Goal: Task Accomplishment & Management: Manage account settings

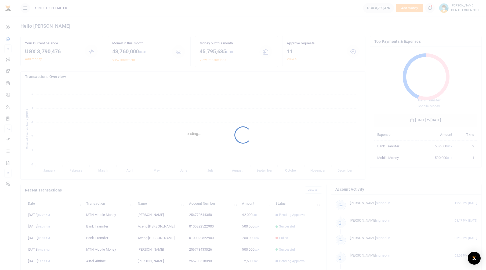
scroll to position [71, 99]
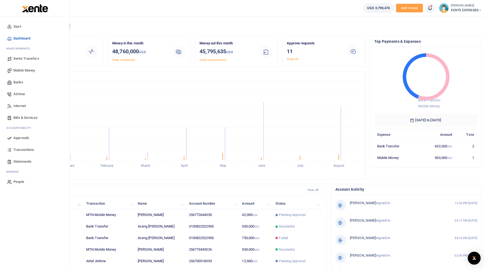
click at [21, 139] on span "Approvals" at bounding box center [21, 137] width 16 height 5
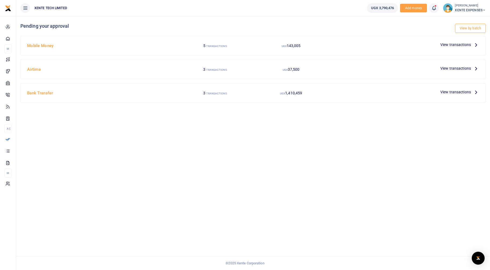
click at [466, 66] on span "View transactions" at bounding box center [456, 68] width 31 height 6
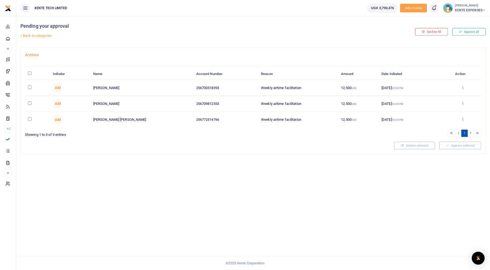
click at [30, 73] on input "\a \a : activate to sort column descending" at bounding box center [29, 72] width 3 height 3
checkbox input "true"
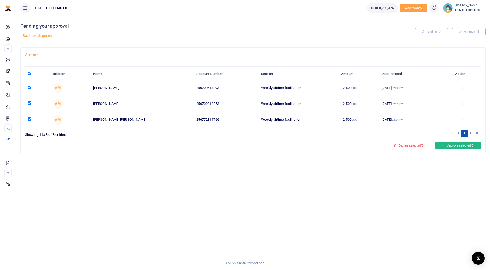
click at [465, 143] on button "Approve selected (3)" at bounding box center [459, 146] width 46 height 8
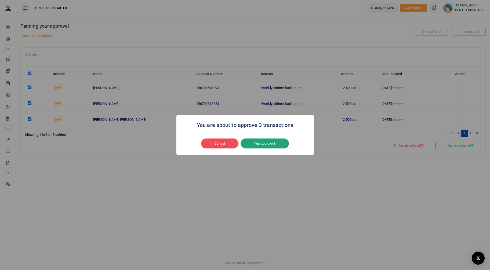
click at [252, 142] on button "Yes approve 3" at bounding box center [265, 143] width 48 height 10
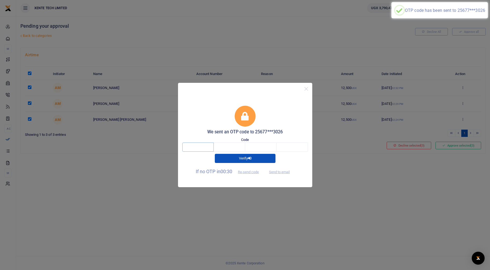
click at [196, 150] on input "text" at bounding box center [197, 146] width 31 height 9
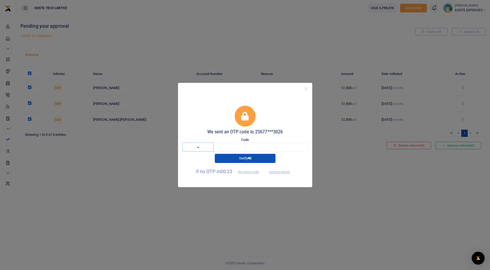
type input "4"
type input "0"
type input "3"
type input "0"
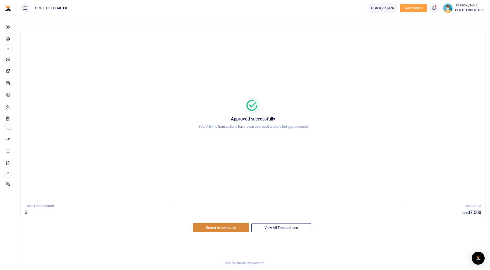
click at [221, 229] on link "Return to Approvals" at bounding box center [221, 227] width 56 height 9
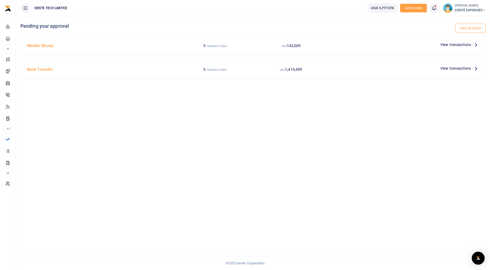
click at [467, 43] on span "View transactions" at bounding box center [456, 45] width 31 height 6
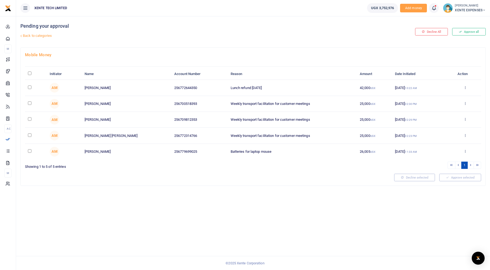
click at [30, 104] on input "checkbox" at bounding box center [29, 102] width 3 height 3
checkbox input "true"
click at [30, 89] on td at bounding box center [36, 88] width 22 height 16
click at [29, 119] on input "checkbox" at bounding box center [29, 118] width 3 height 3
checkbox input "true"
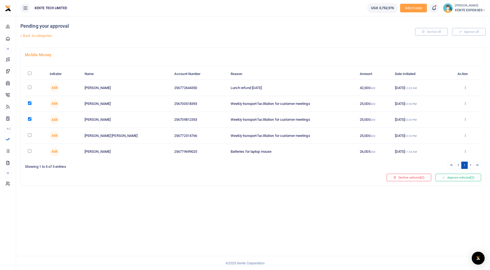
click at [30, 136] on input "checkbox" at bounding box center [29, 134] width 3 height 3
checkbox input "true"
click at [31, 87] on input "checkbox" at bounding box center [29, 86] width 3 height 3
checkbox input "true"
click at [460, 179] on button "Approve selected (4)" at bounding box center [459, 178] width 46 height 8
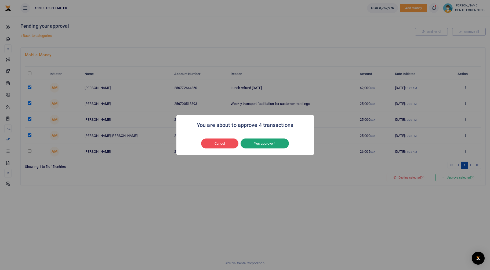
click at [266, 144] on button "Yes approve 4" at bounding box center [265, 143] width 48 height 10
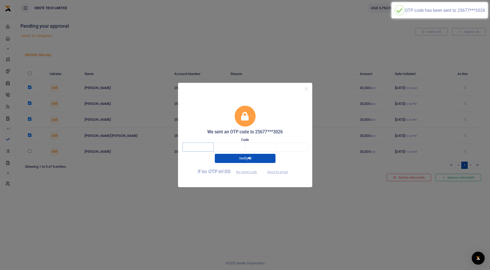
click at [207, 145] on input "text" at bounding box center [197, 146] width 31 height 9
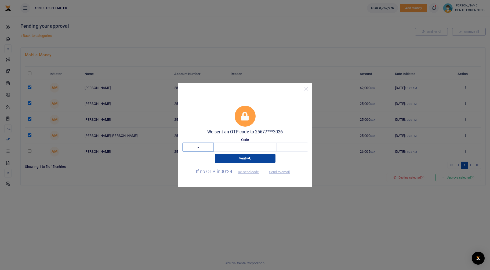
type input "6"
type input "0"
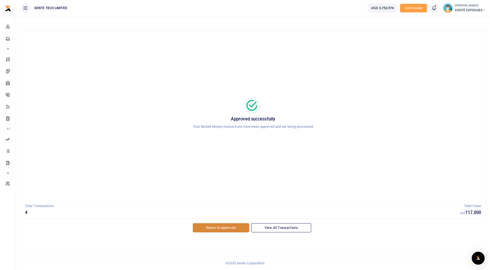
click at [215, 228] on link "Return to Approvals" at bounding box center [221, 227] width 56 height 9
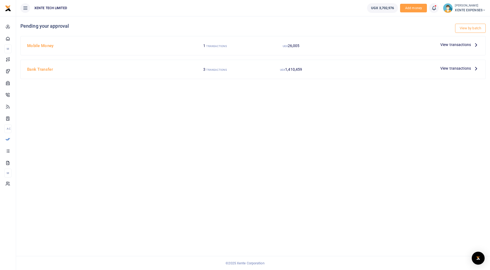
click at [458, 45] on span "View transactions" at bounding box center [456, 45] width 31 height 6
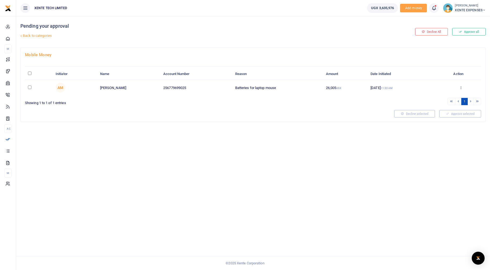
click at [462, 86] on icon at bounding box center [460, 87] width 3 height 4
click at [438, 107] on link "Decline" at bounding box center [441, 109] width 42 height 8
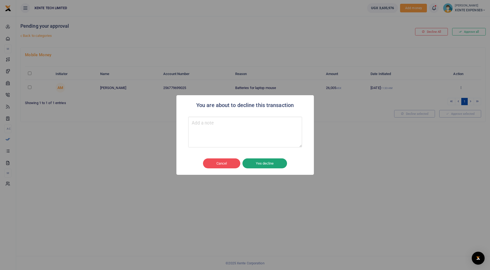
click at [263, 165] on button "Yes decline" at bounding box center [265, 163] width 45 height 10
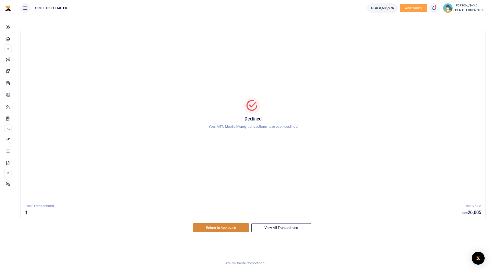
click at [221, 228] on link "Return to Approvals" at bounding box center [221, 227] width 56 height 9
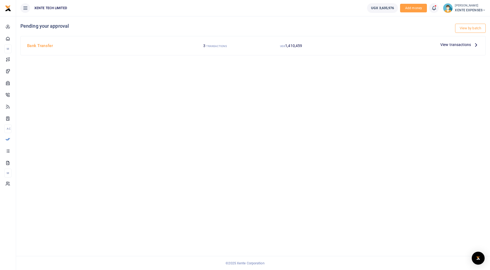
click at [457, 44] on span "View transactions" at bounding box center [456, 45] width 31 height 6
